Goal: Task Accomplishment & Management: Manage account settings

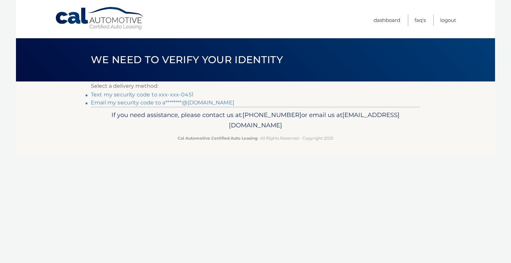
click at [126, 93] on link "Text my security code to xxx-xxx-0451" at bounding box center [142, 94] width 103 height 6
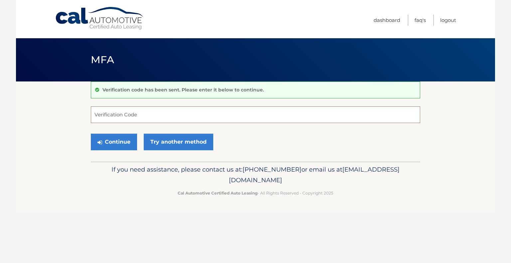
click at [126, 111] on input "Verification Code" at bounding box center [255, 114] width 329 height 17
type input "943849"
click at [91, 134] on button "Continue" at bounding box center [114, 142] width 46 height 17
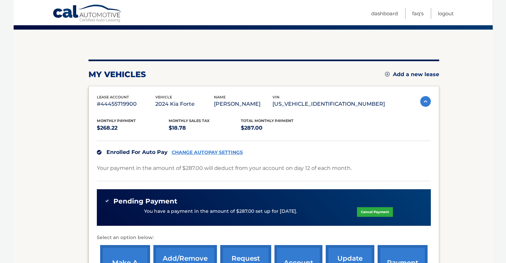
scroll to position [52, 0]
